Goal: Information Seeking & Learning: Learn about a topic

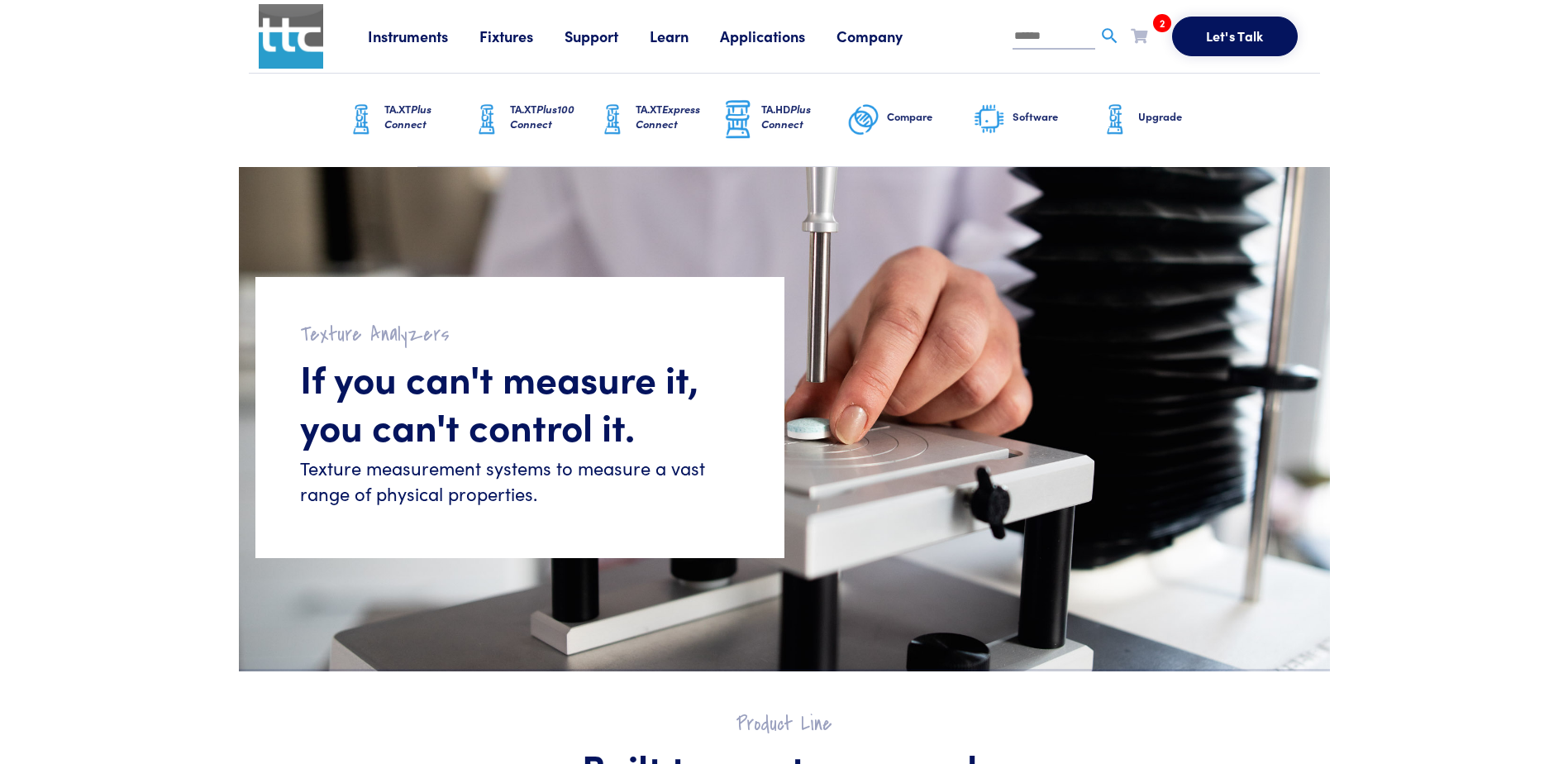
click at [392, 119] on span "Plus Connect" at bounding box center [408, 116] width 47 height 30
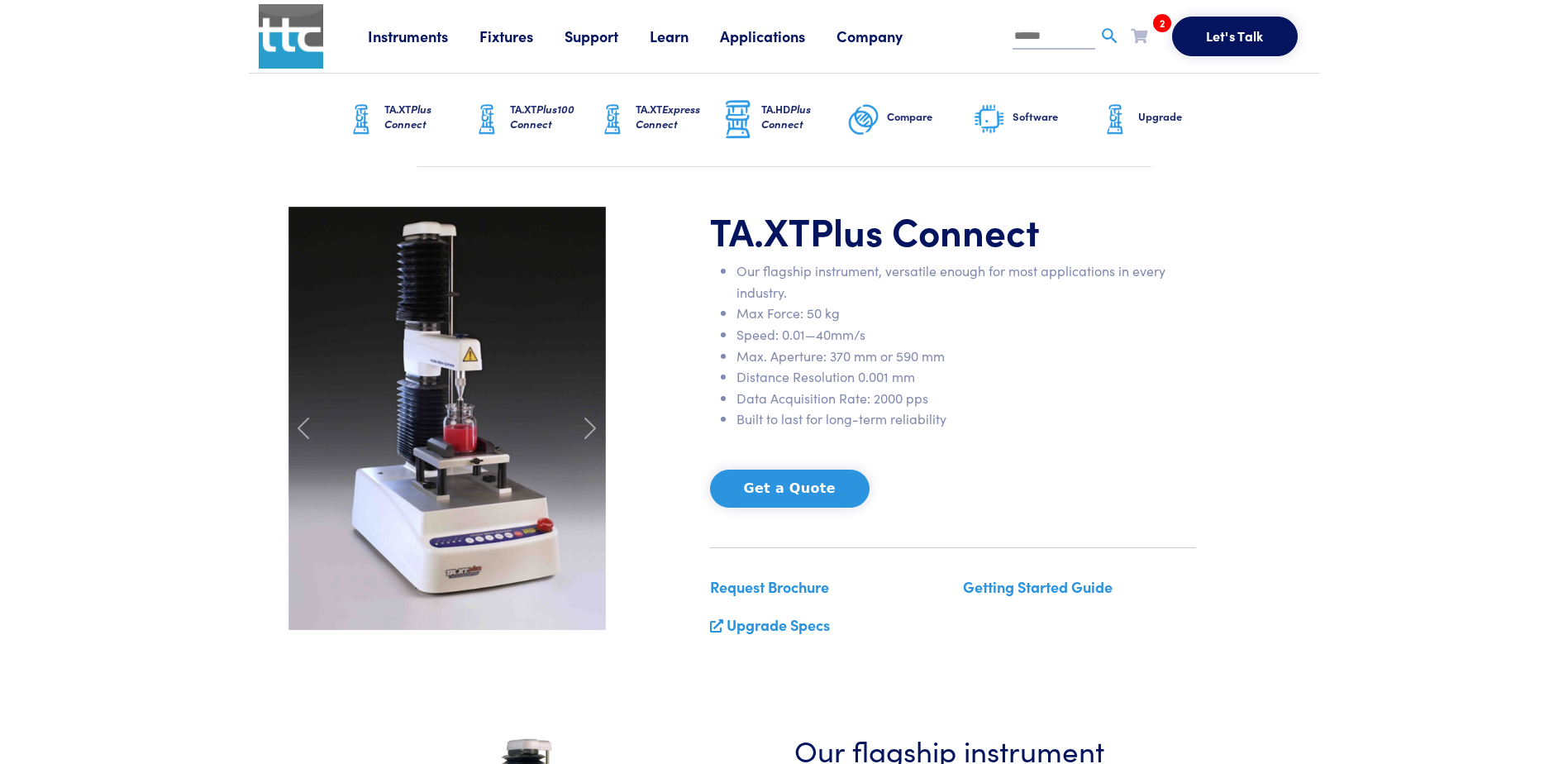
click at [680, 42] on link "Learn" at bounding box center [685, 36] width 70 height 21
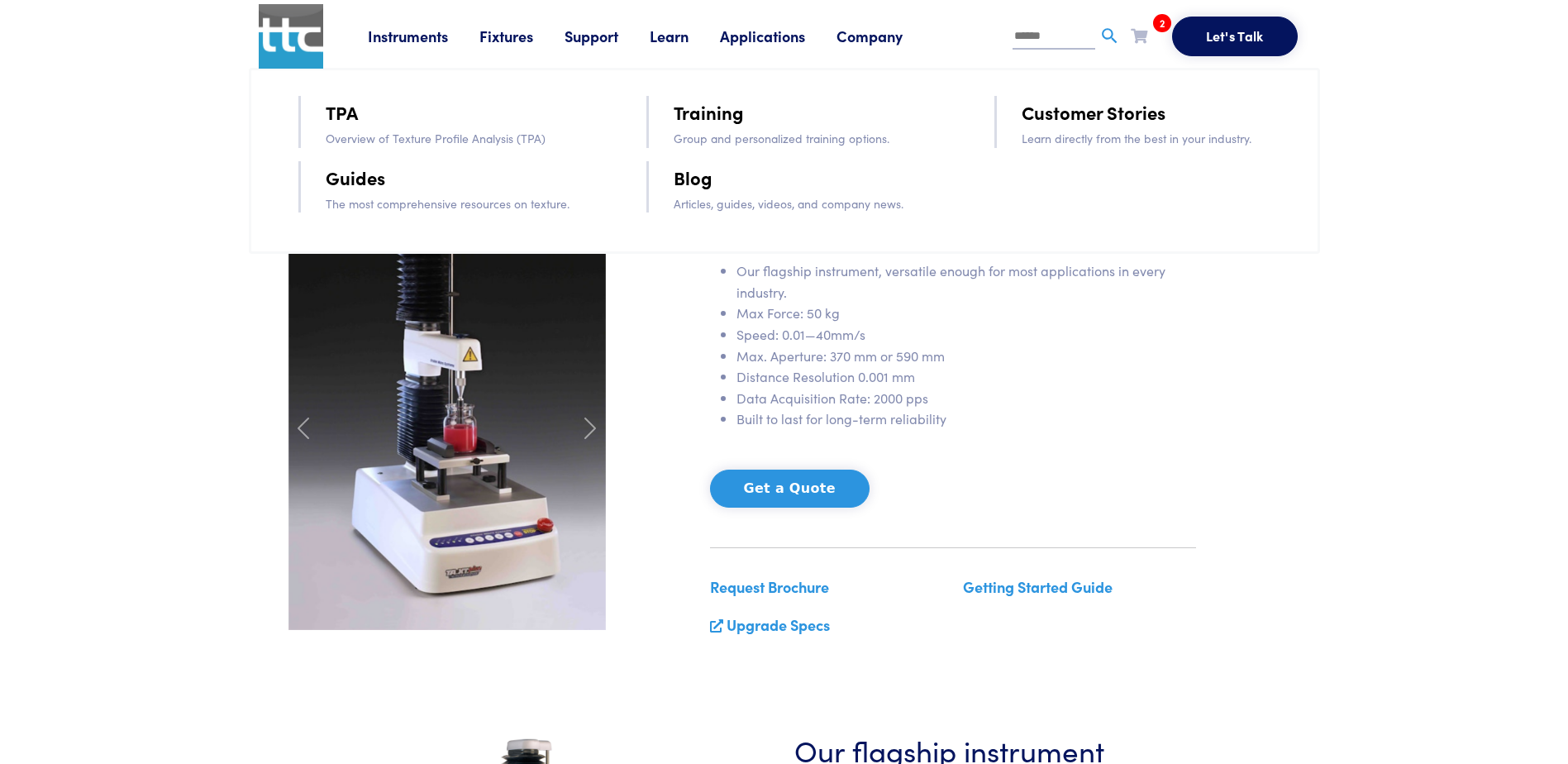
click at [472, 142] on p "Overview of Texture Profile Analysis (TPA)" at bounding box center [463, 138] width 274 height 18
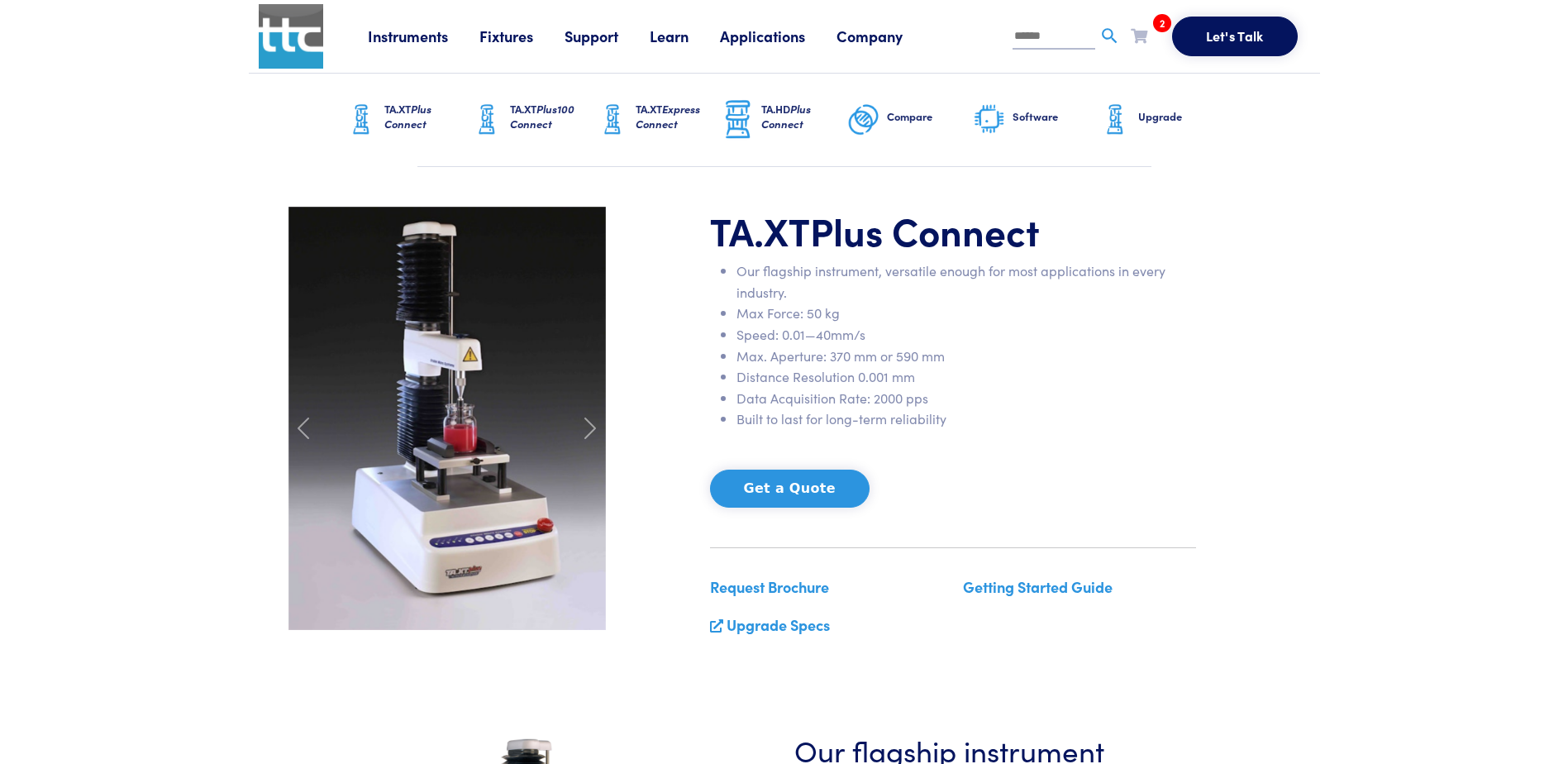
click at [686, 38] on link "Learn" at bounding box center [685, 36] width 70 height 21
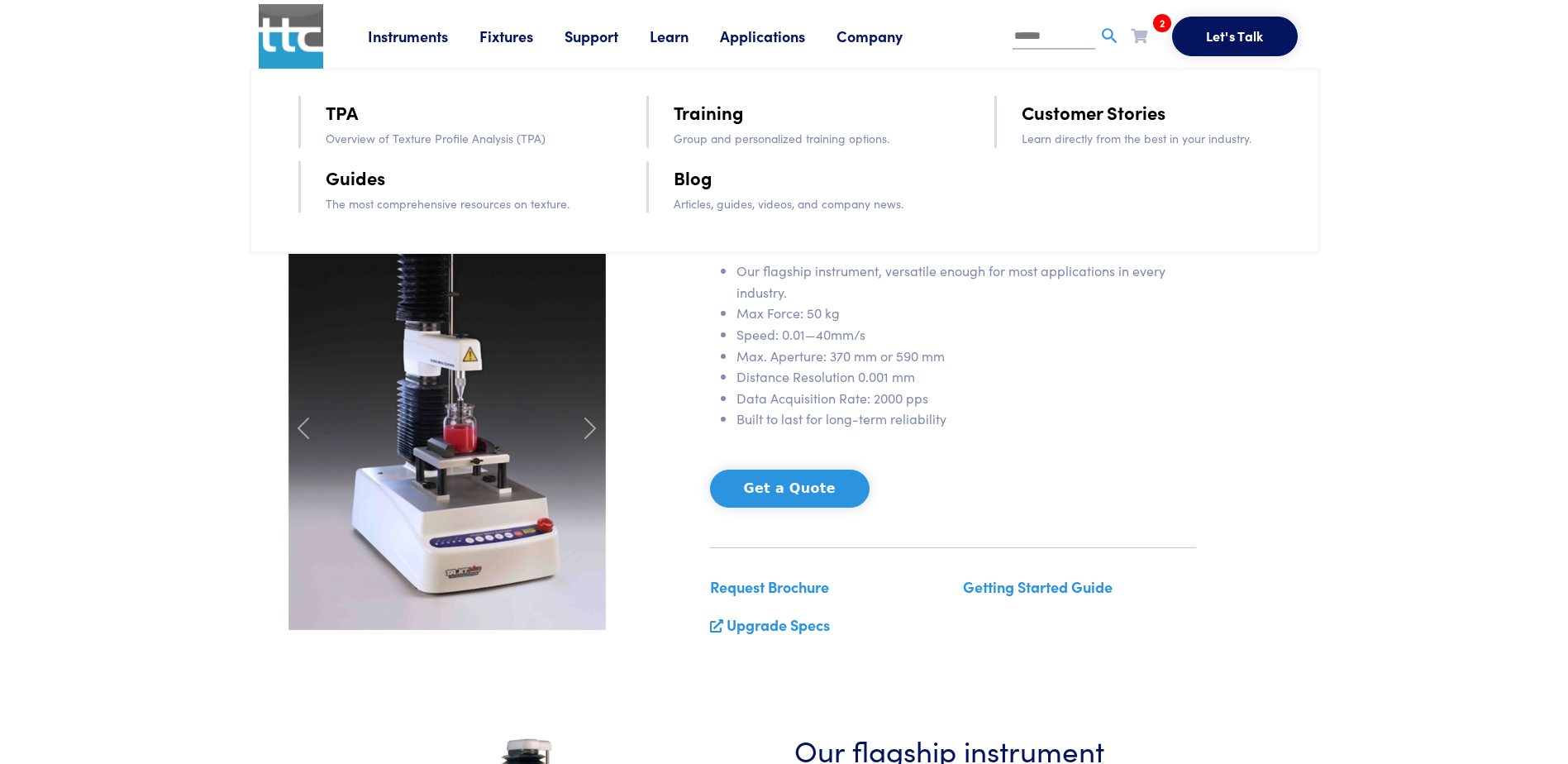
click at [665, 31] on link "Learn" at bounding box center [685, 36] width 70 height 21
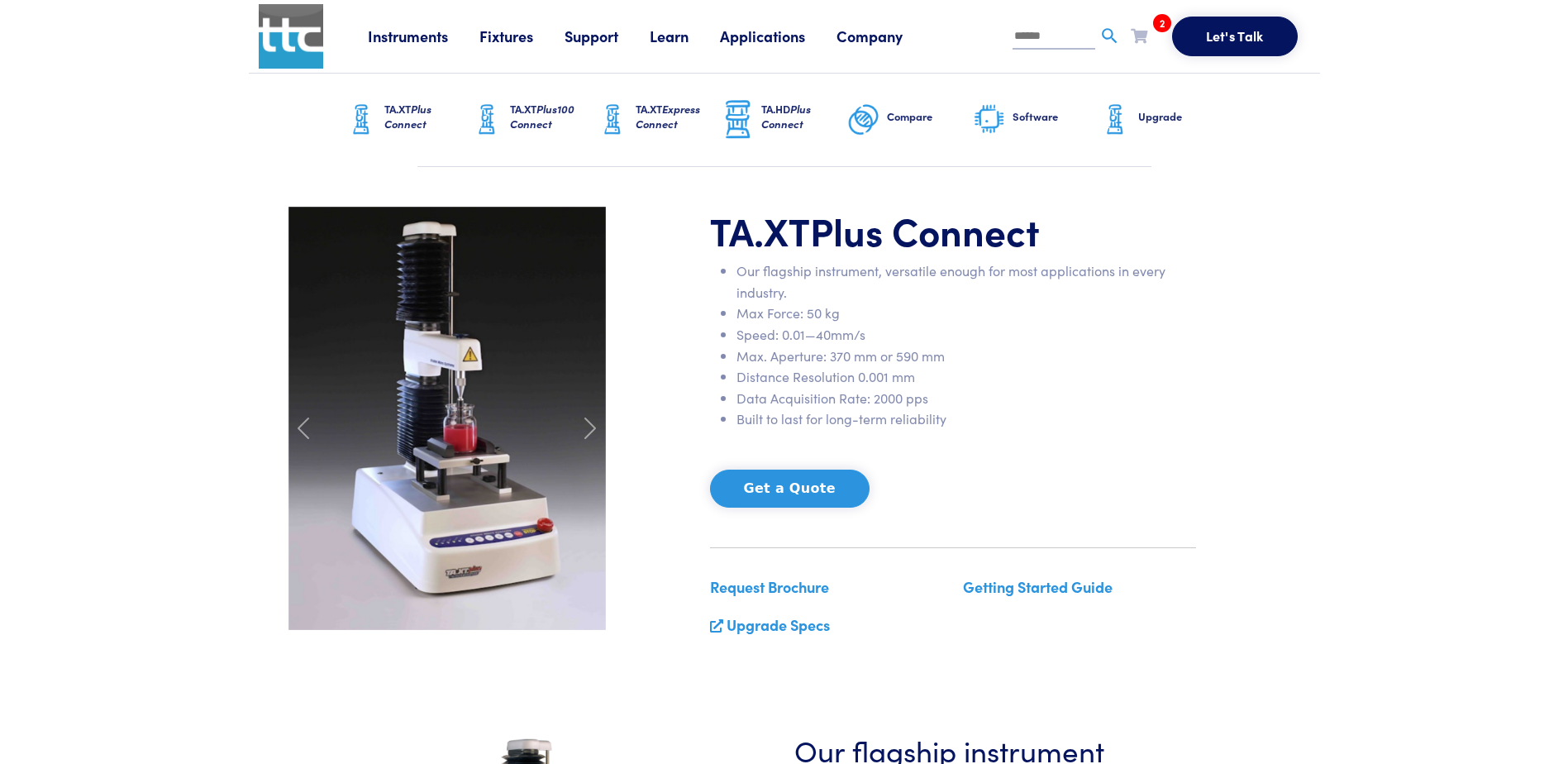
click at [665, 31] on link "Learn" at bounding box center [685, 36] width 70 height 21
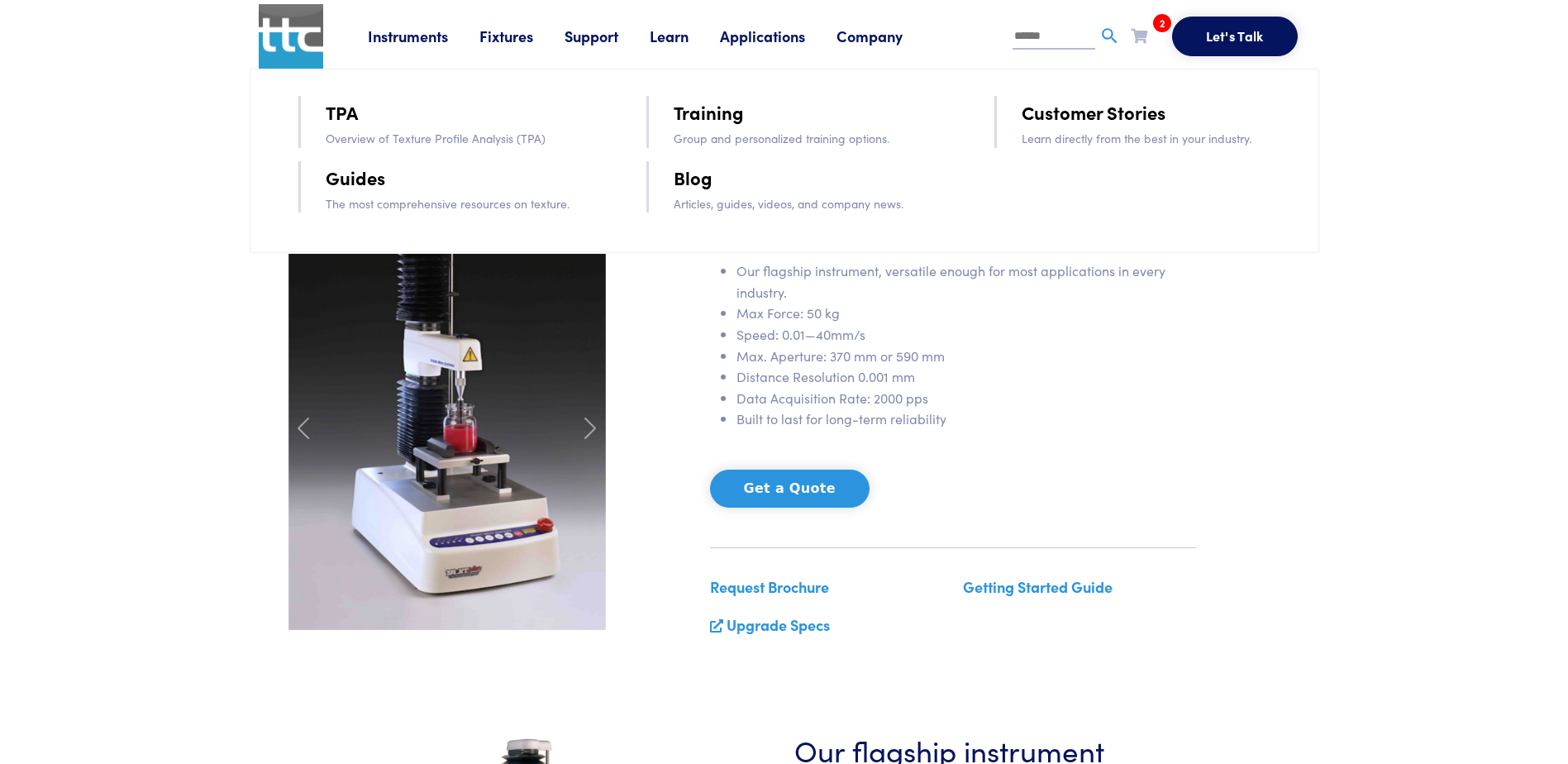
click at [665, 31] on link "Learn" at bounding box center [685, 36] width 70 height 21
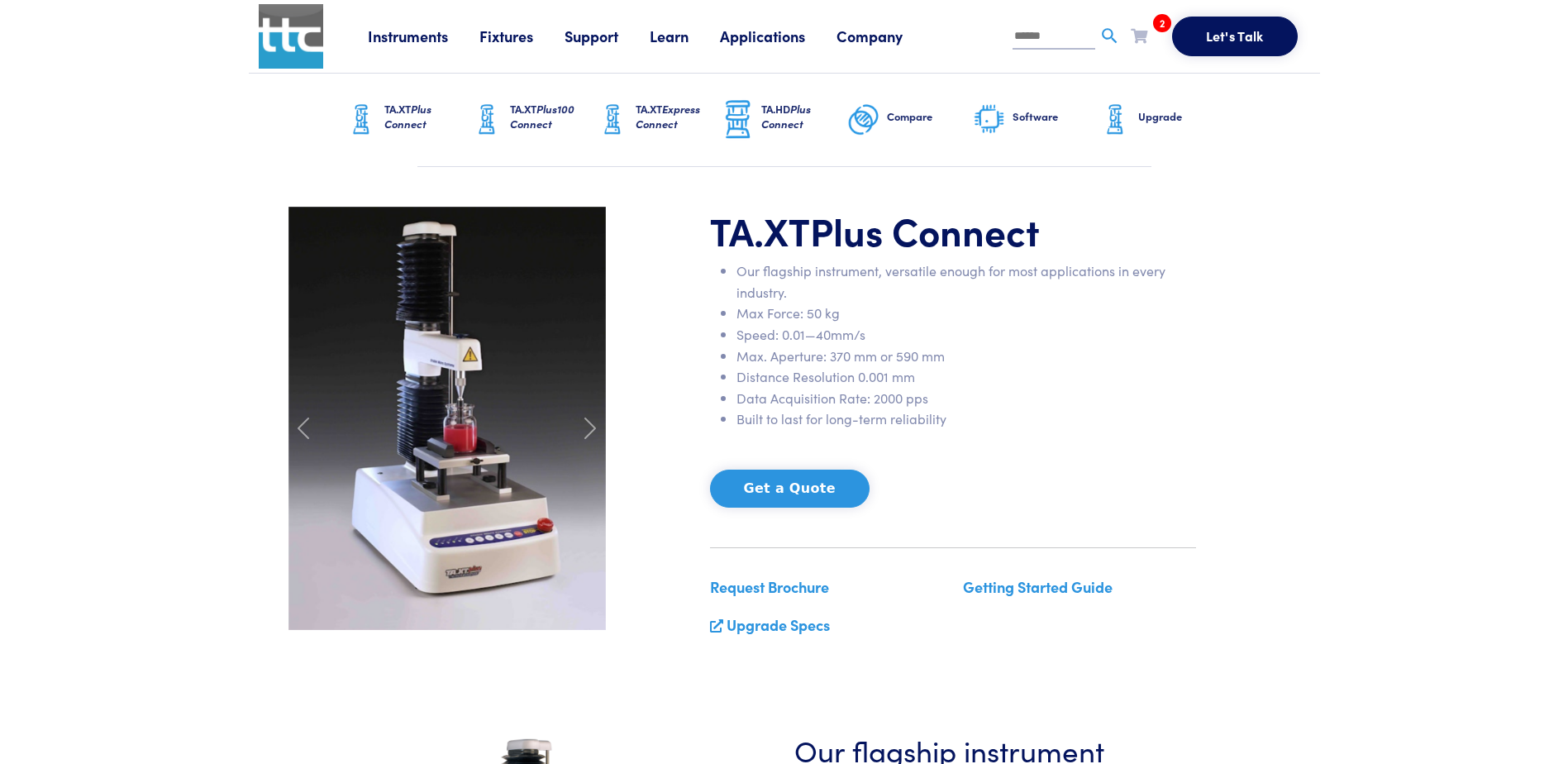
click at [621, 39] on link "Support" at bounding box center [607, 36] width 85 height 21
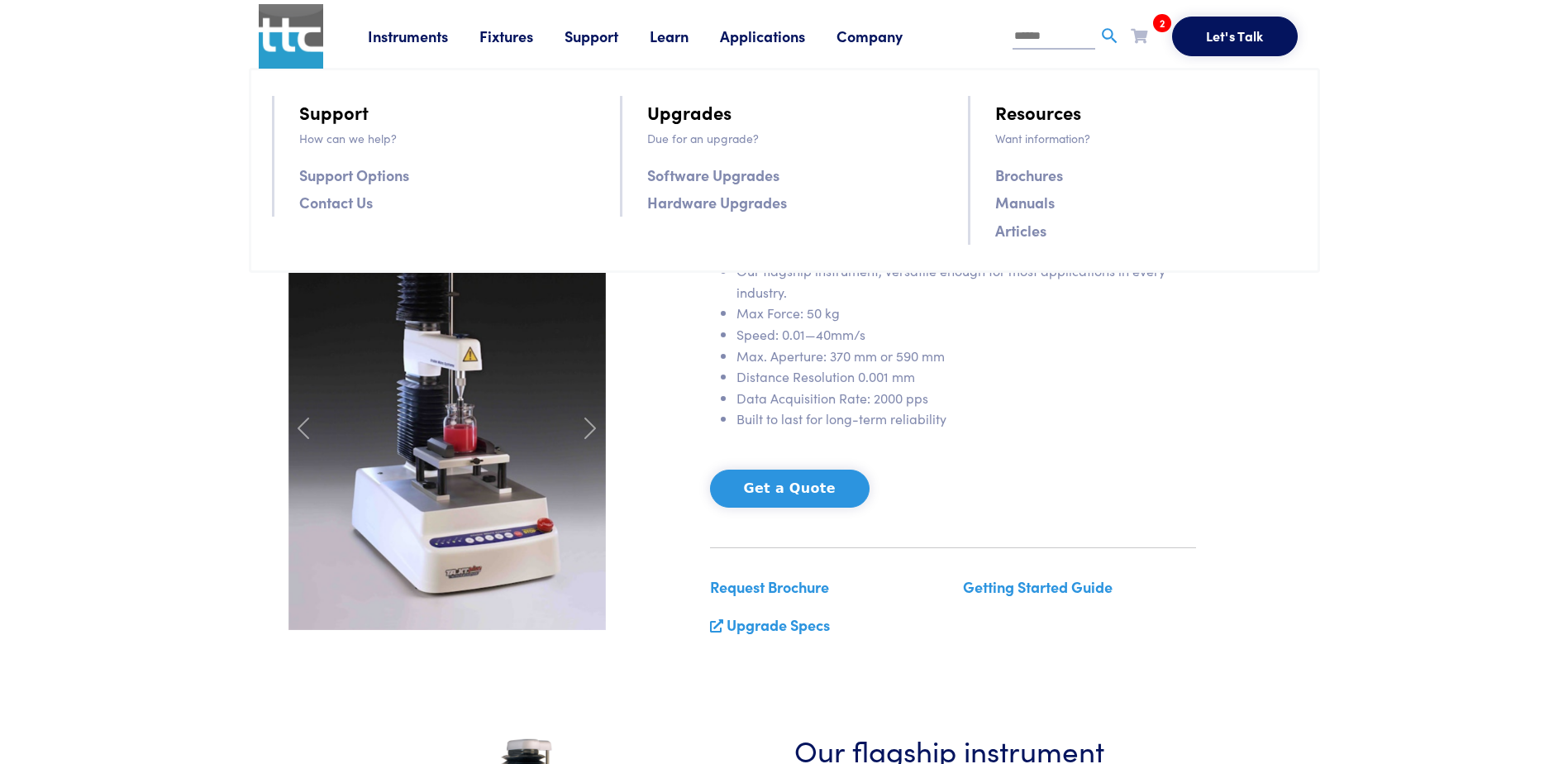
click at [582, 32] on link "Support" at bounding box center [607, 36] width 85 height 21
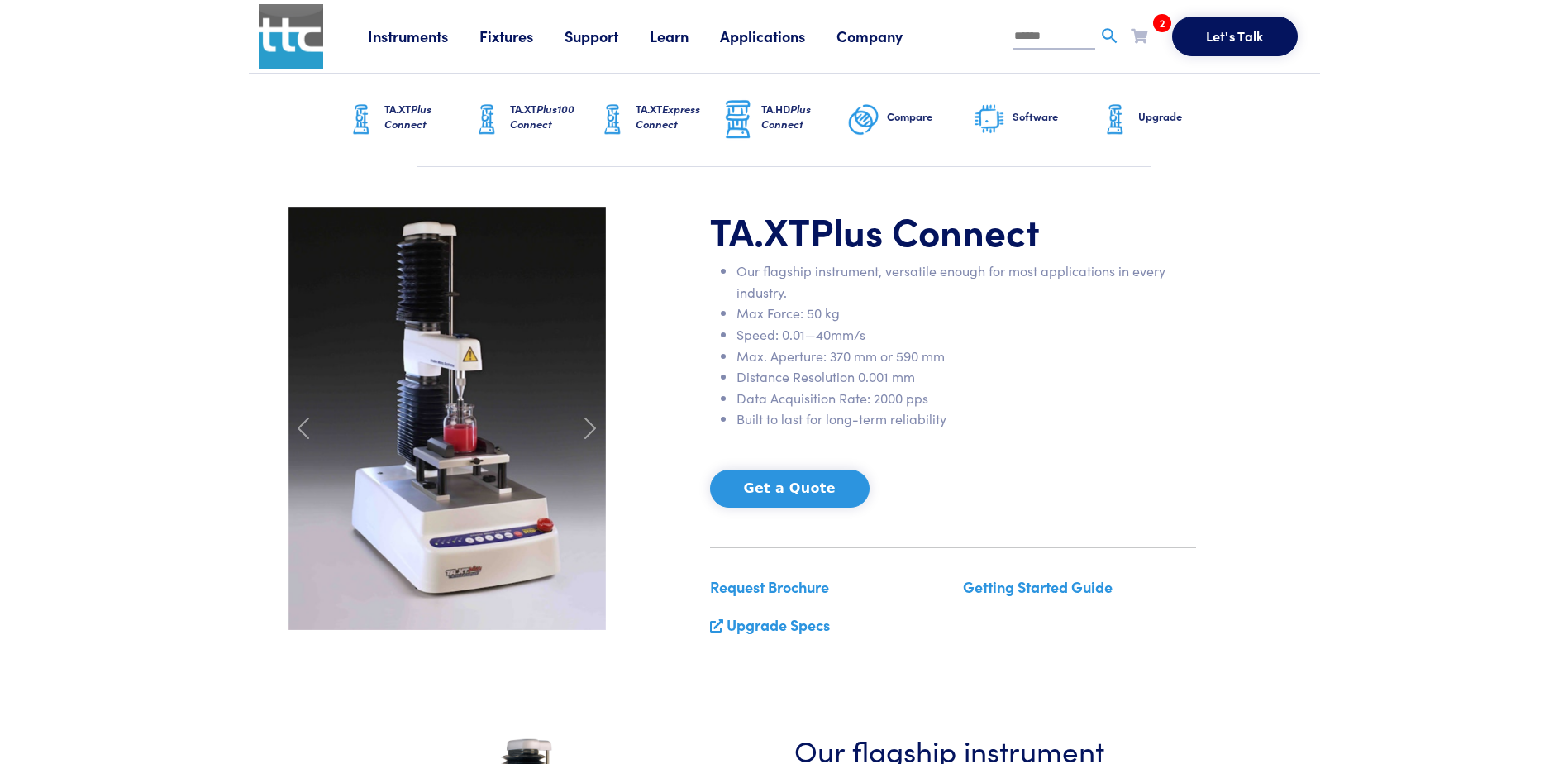
click at [582, 32] on link "Support" at bounding box center [607, 36] width 85 height 21
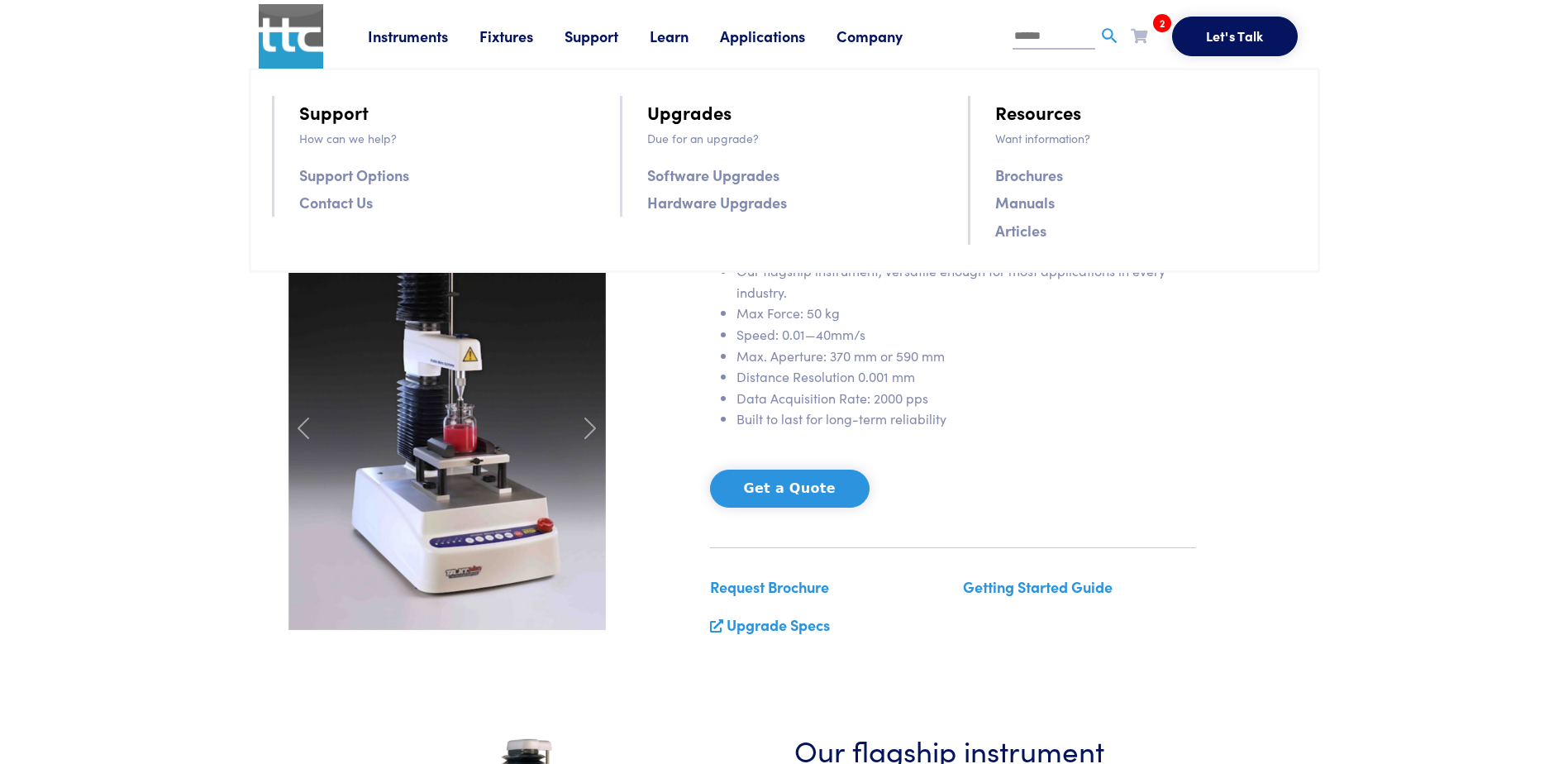
click at [646, 29] on link "Support" at bounding box center [607, 36] width 85 height 21
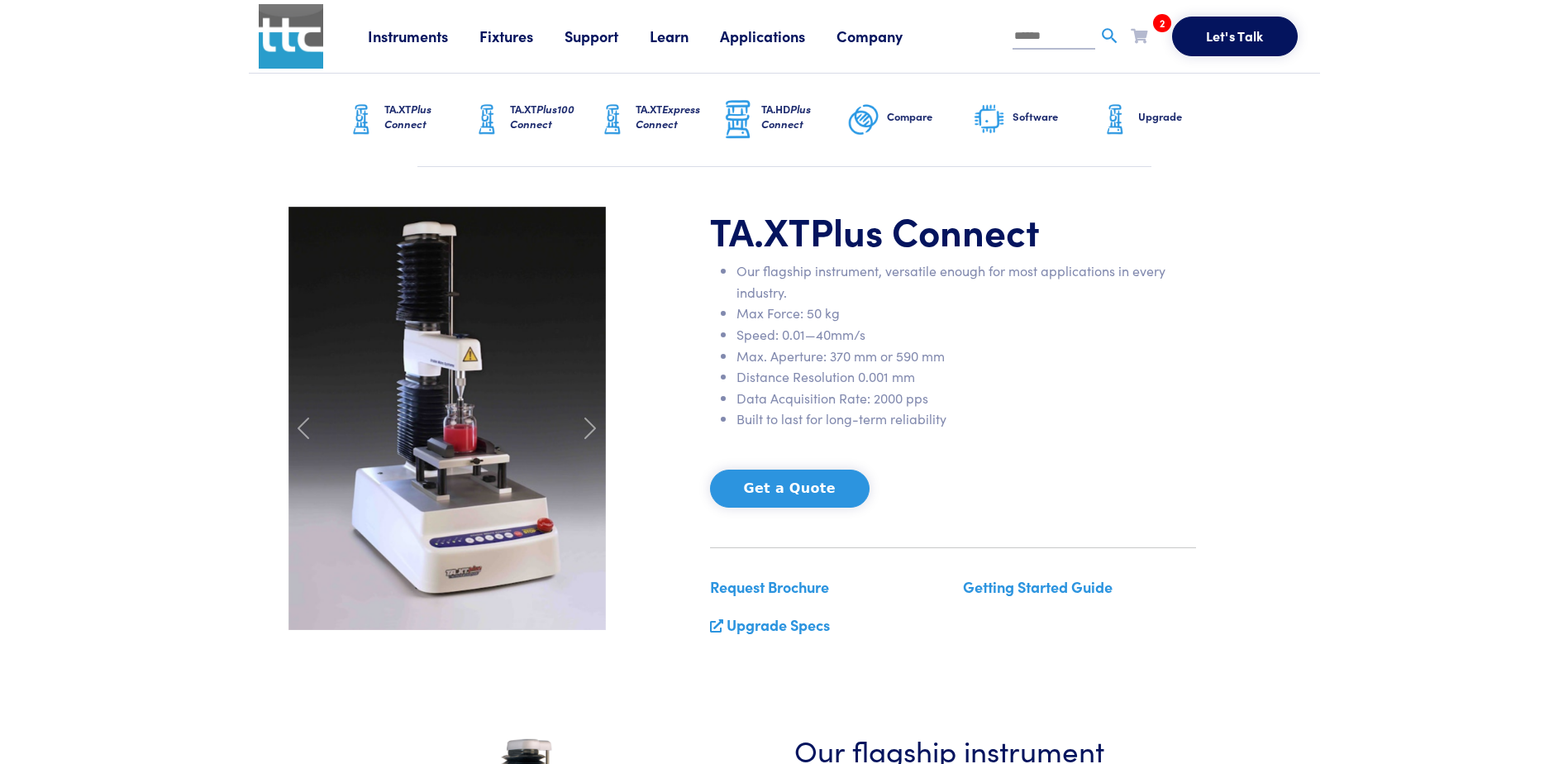
click at [649, 35] on link "Support" at bounding box center [607, 36] width 85 height 21
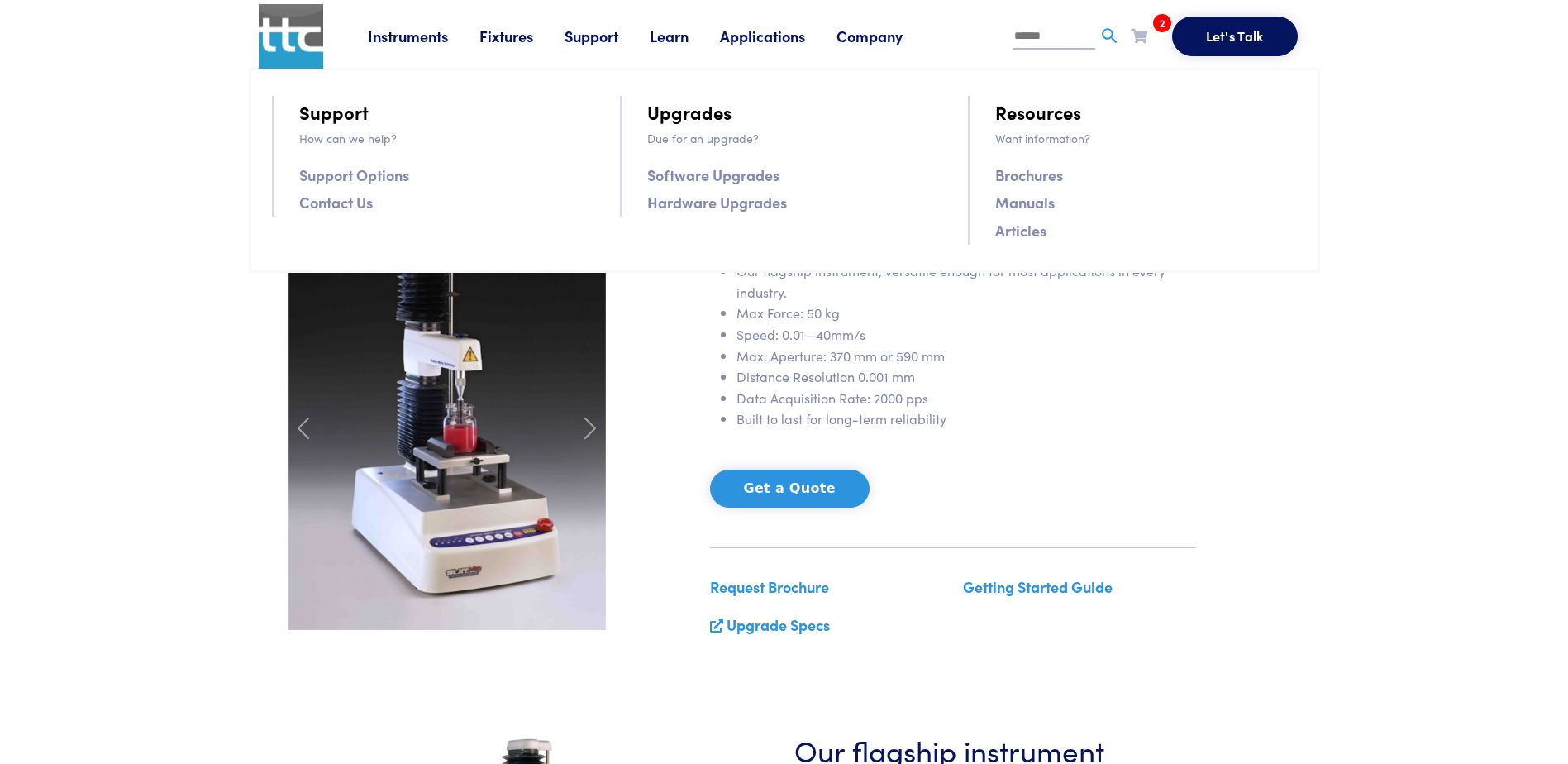
click at [678, 37] on link "Learn" at bounding box center [685, 36] width 70 height 21
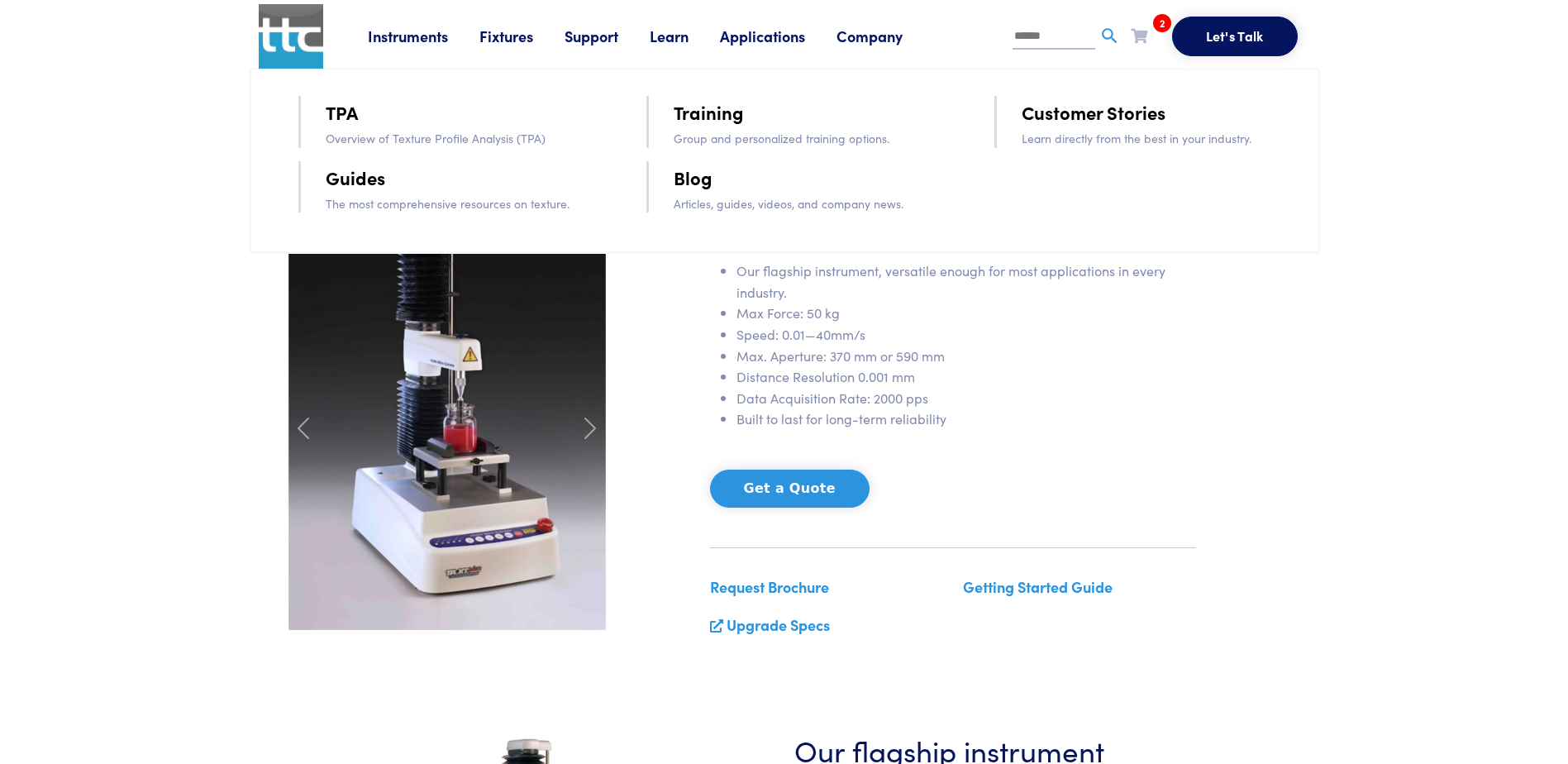
click at [347, 113] on link "TPA" at bounding box center [342, 112] width 32 height 29
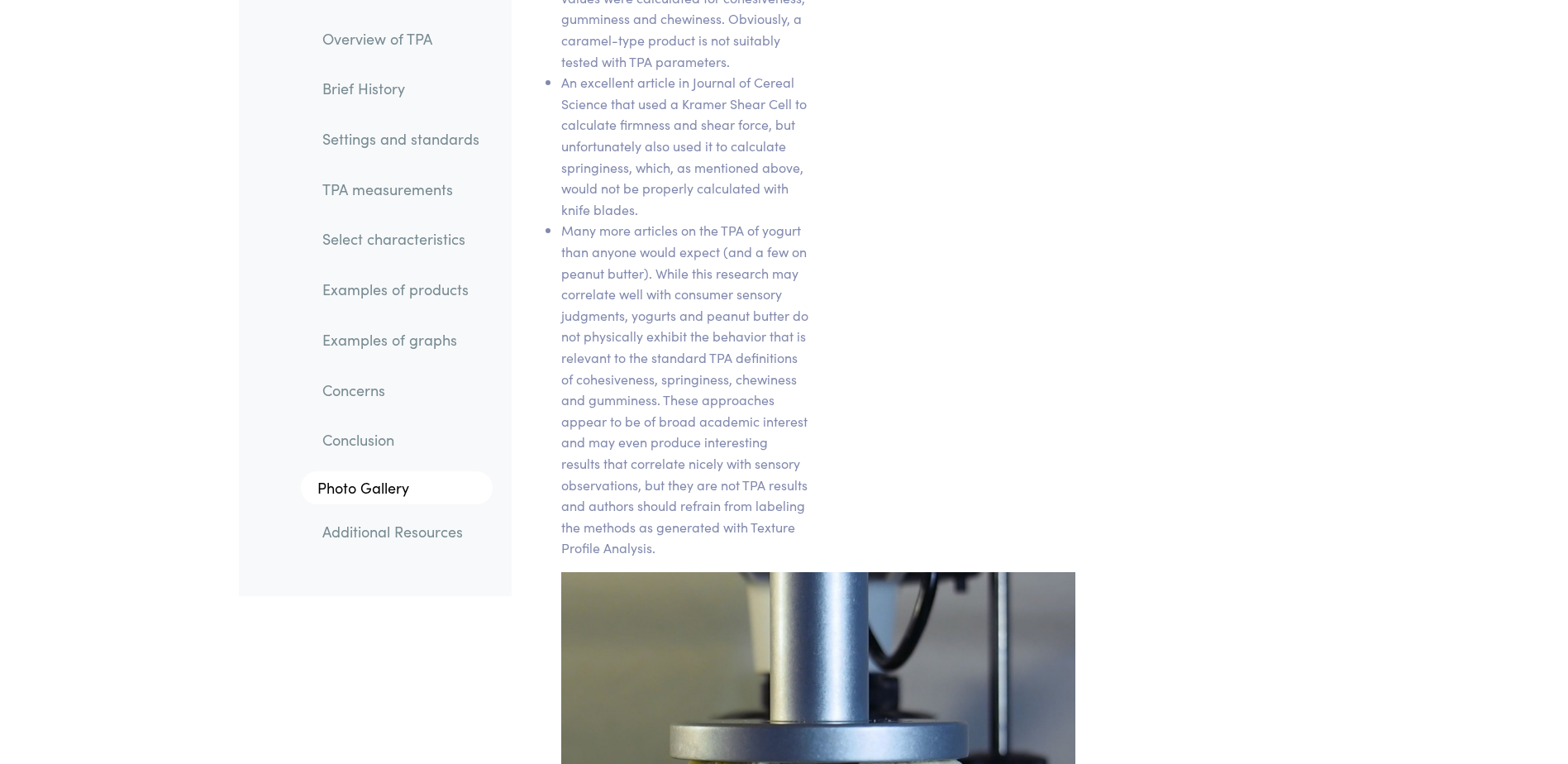
scroll to position [25654, 0]
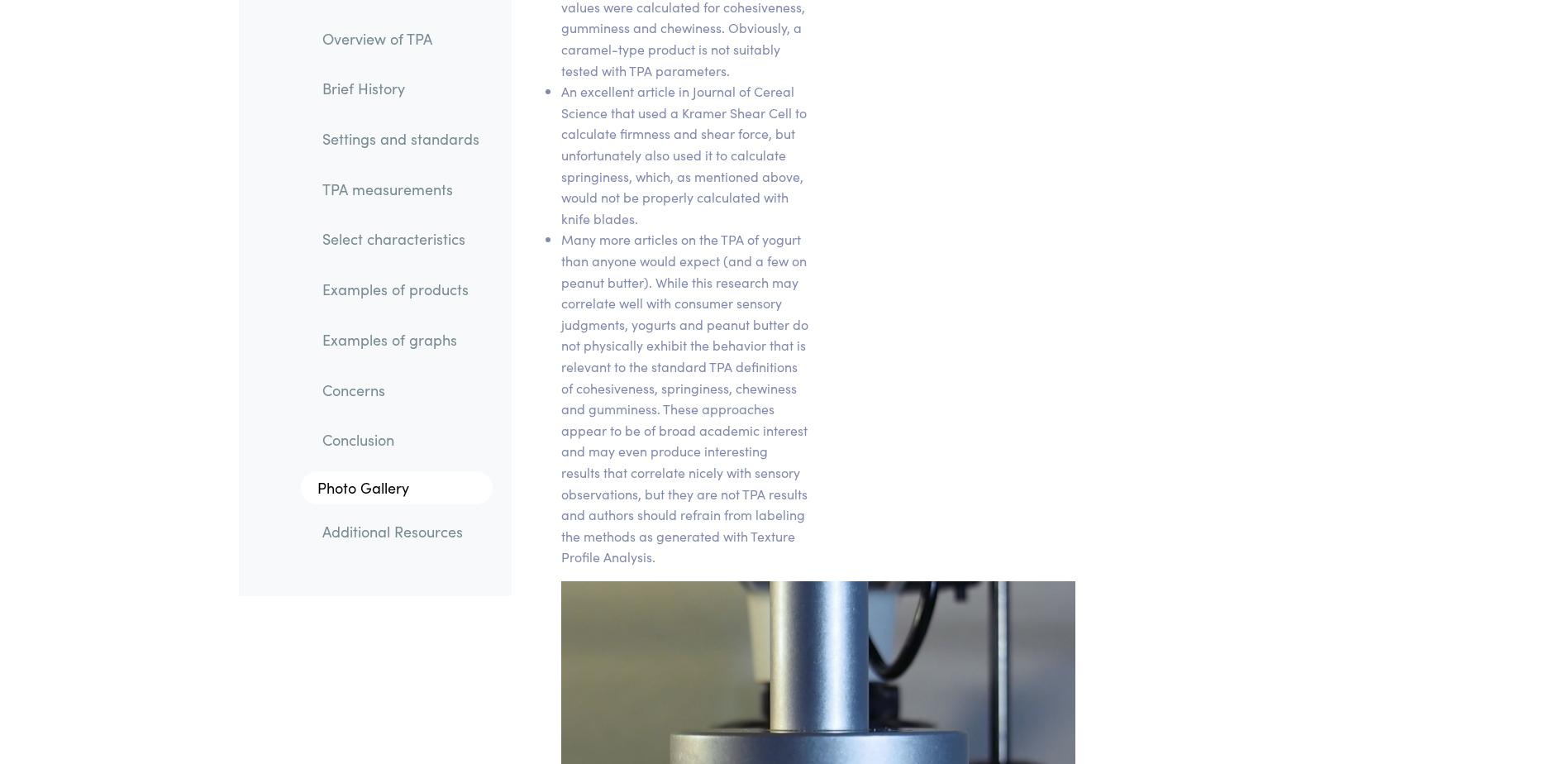
click at [351, 448] on link "Conclusion" at bounding box center [400, 441] width 183 height 38
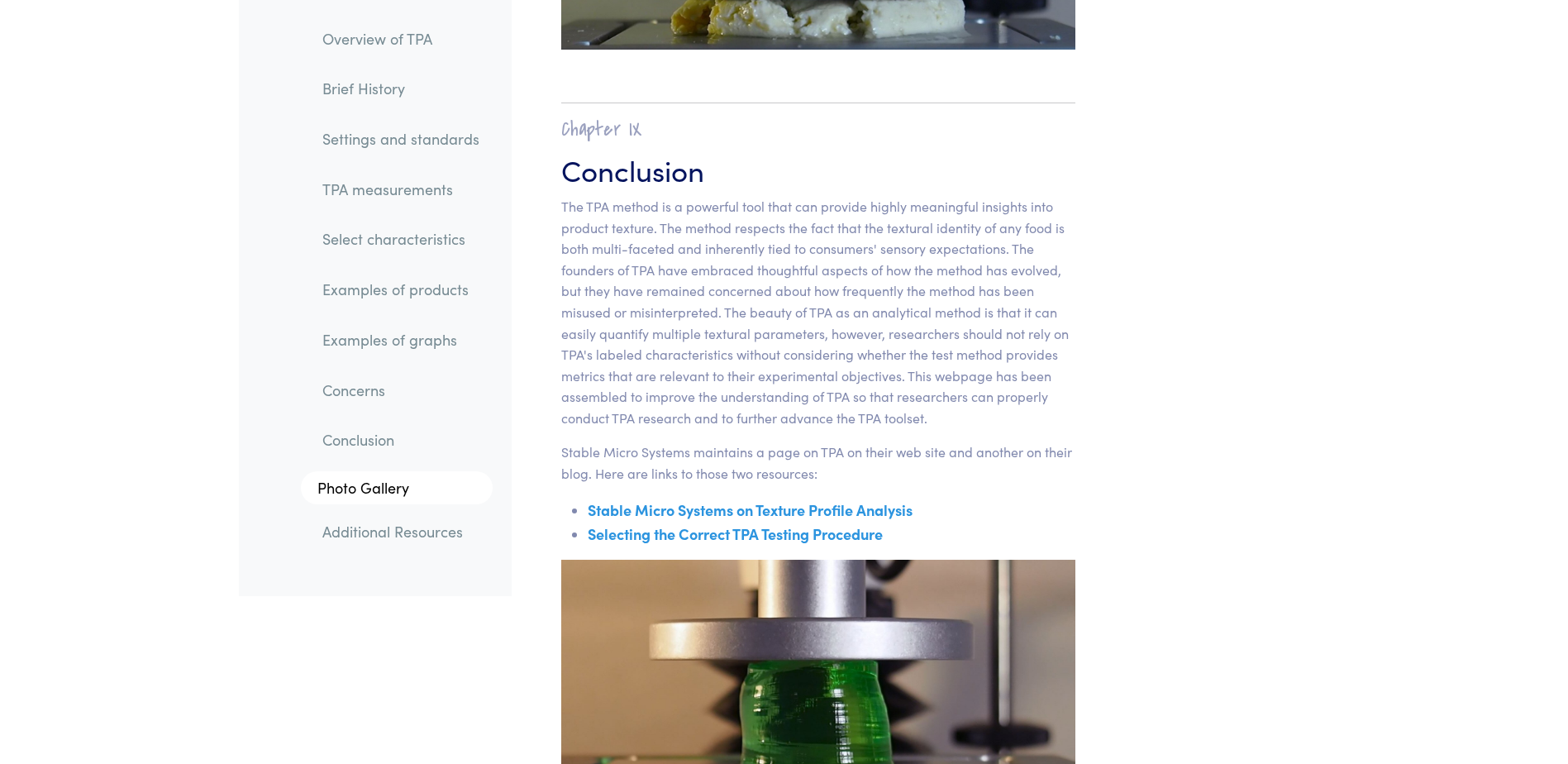
scroll to position [26431, 0]
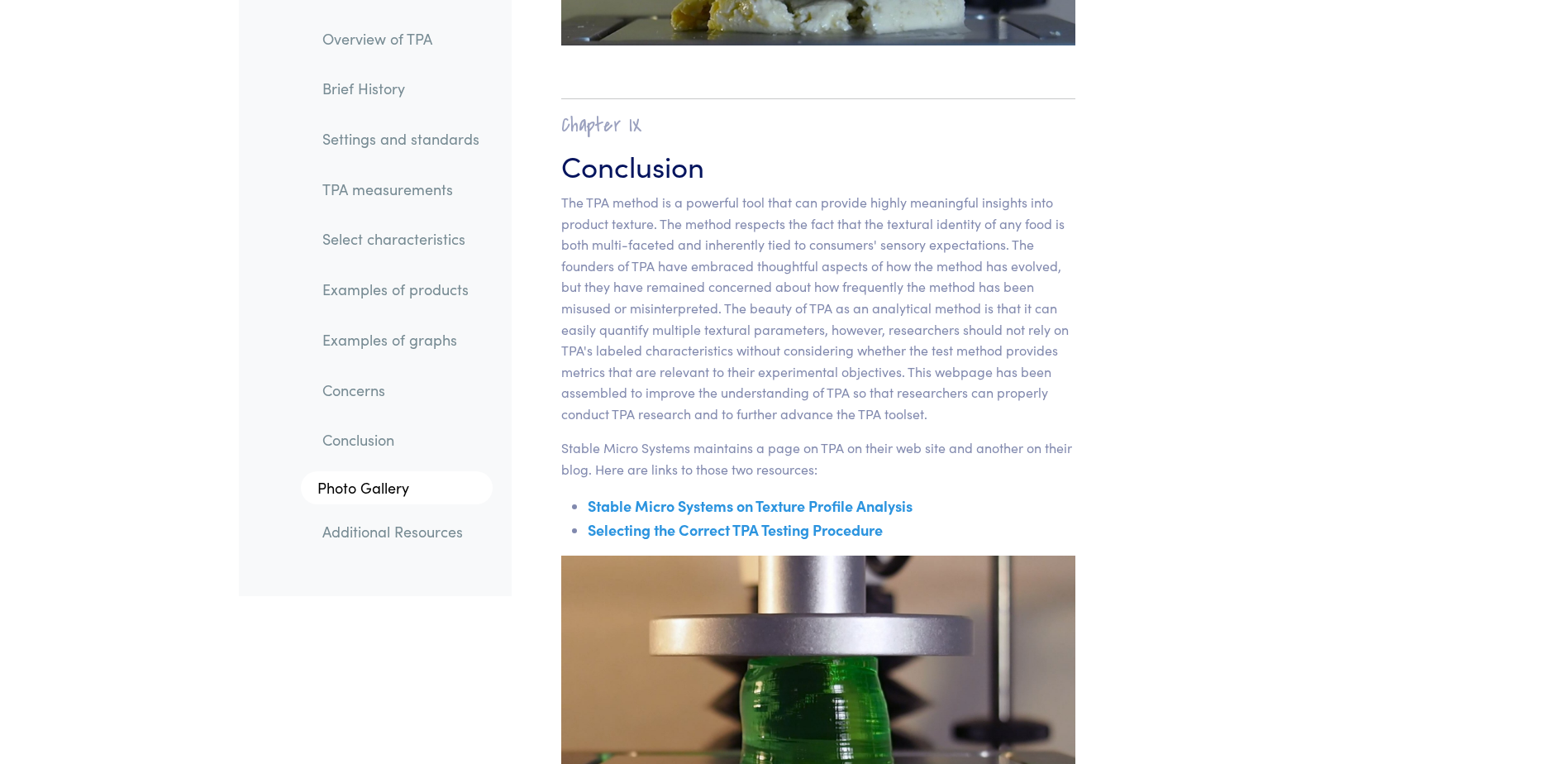
click at [686, 519] on link "Selecting the Correct TPA Testing Procedure" at bounding box center [735, 529] width 295 height 21
